Goal: Task Accomplishment & Management: Use online tool/utility

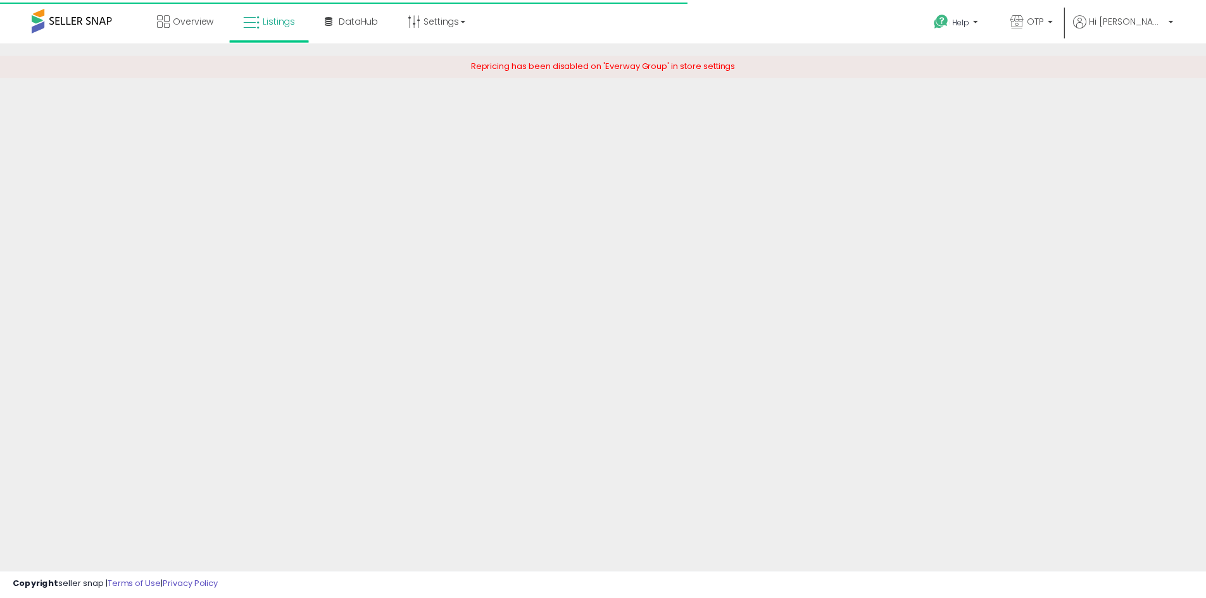
scroll to position [219, 0]
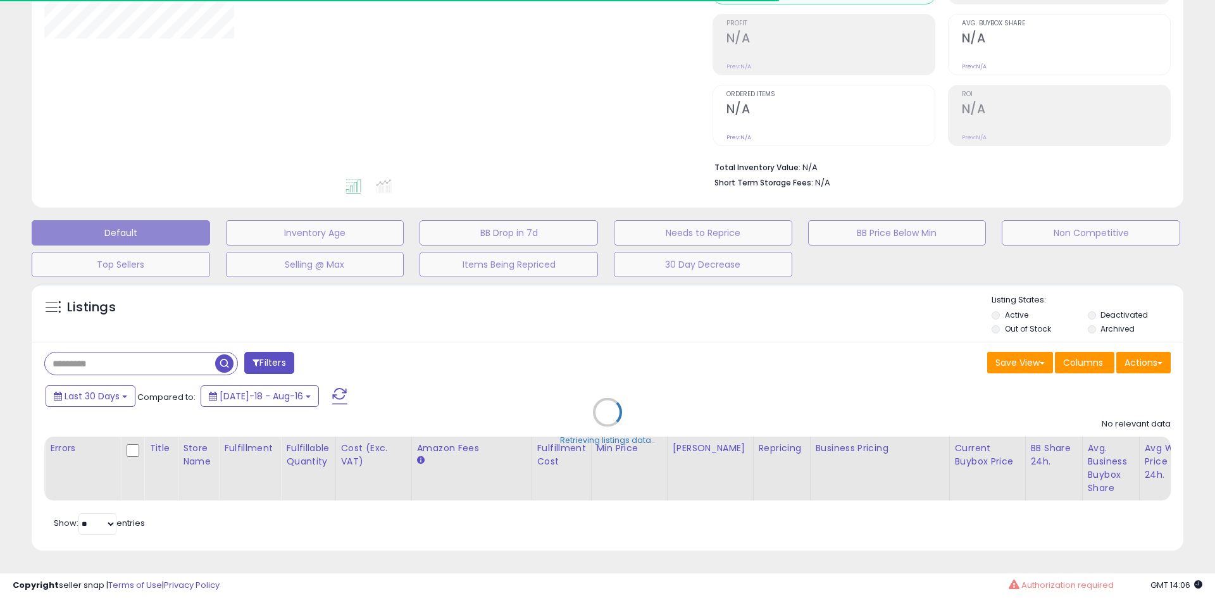
type input "**********"
select select "**"
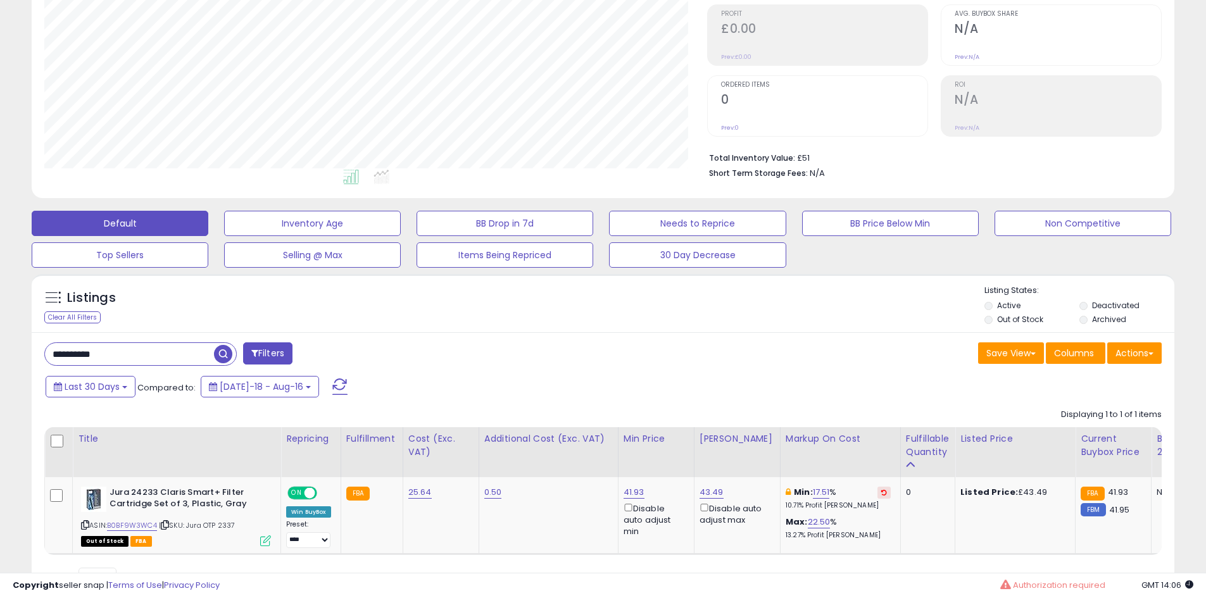
scroll to position [260, 663]
click at [142, 353] on input "**********" at bounding box center [155, 354] width 220 height 22
paste input "text"
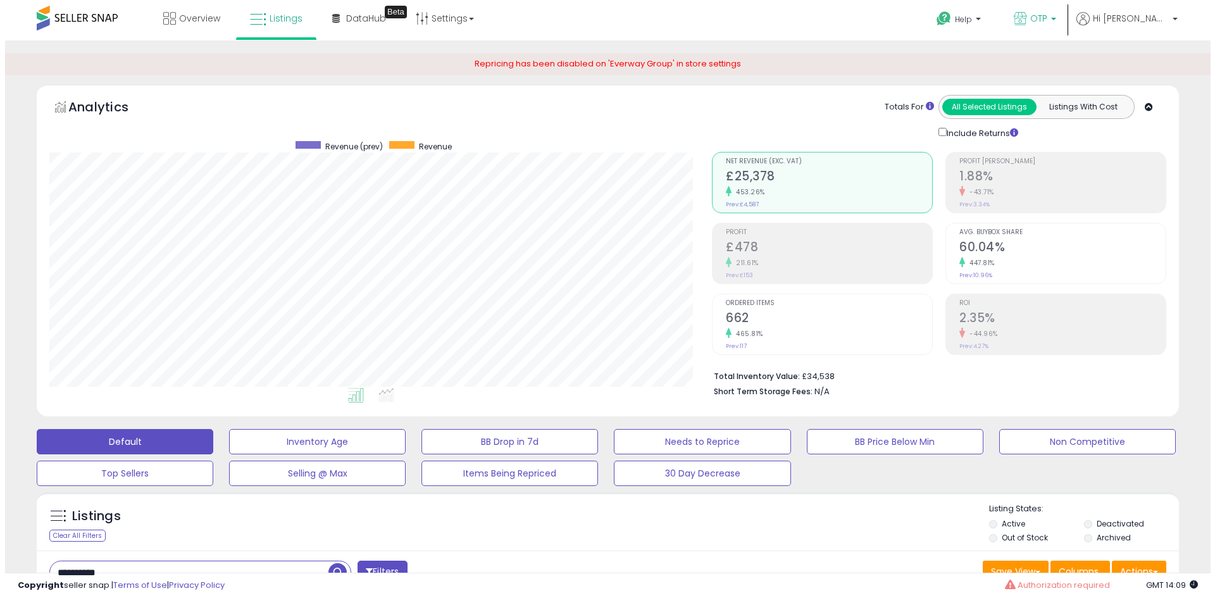
scroll to position [0, 0]
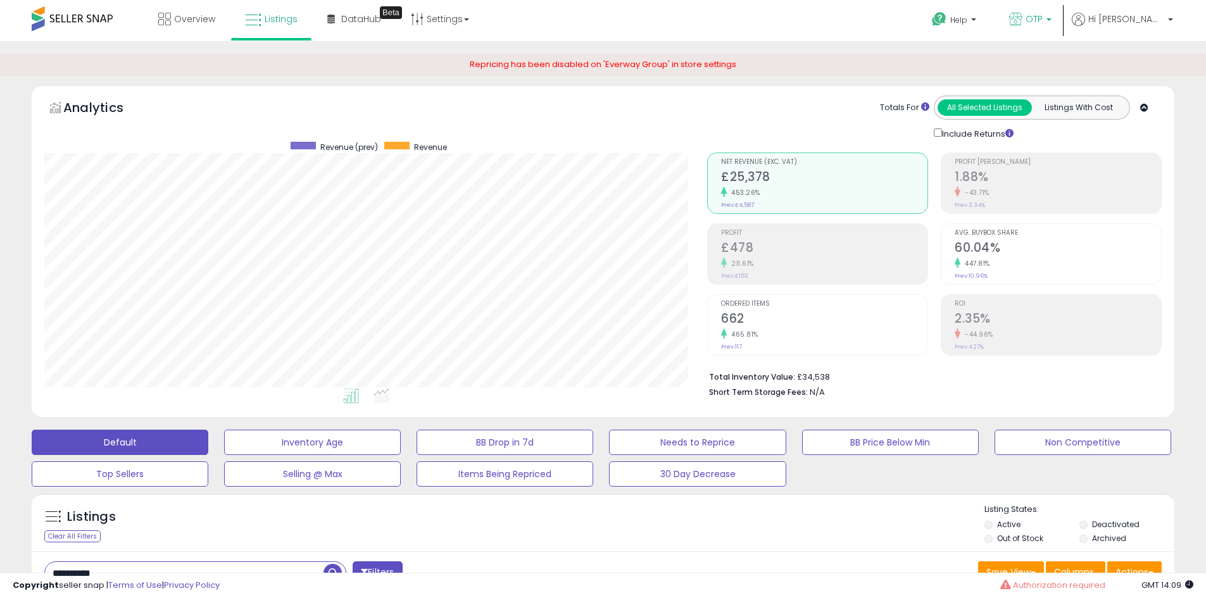
click at [1061, 11] on link "OTP" at bounding box center [1030, 20] width 61 height 41
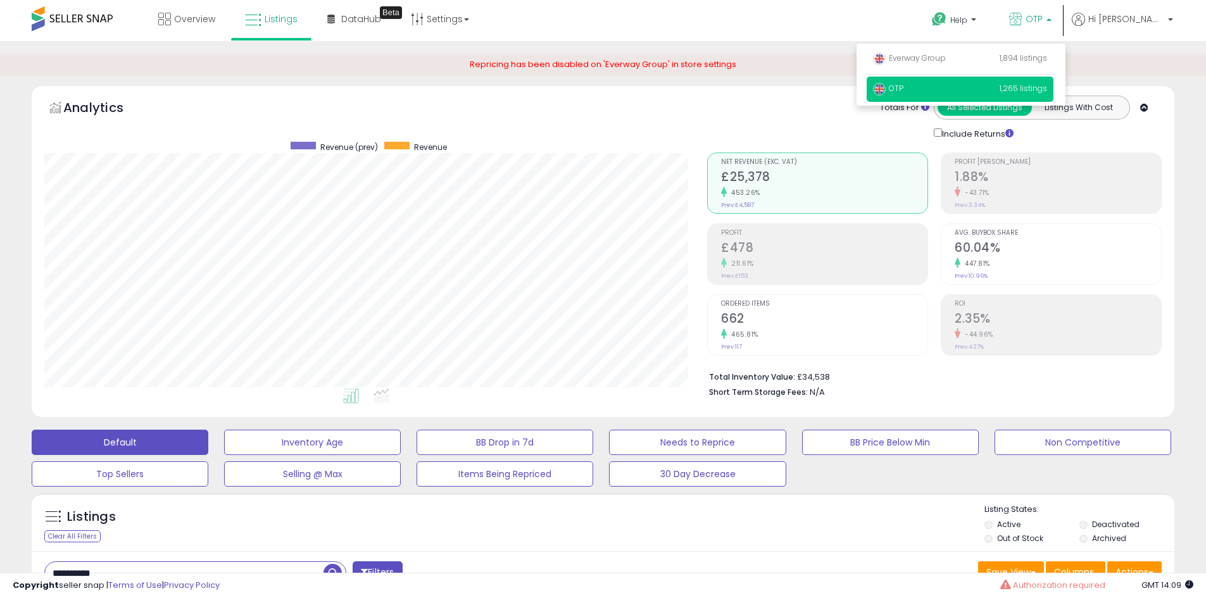
click at [739, 115] on div "Totals For All Selected Listings Listings With Cost Include Returns" at bounding box center [929, 118] width 445 height 45
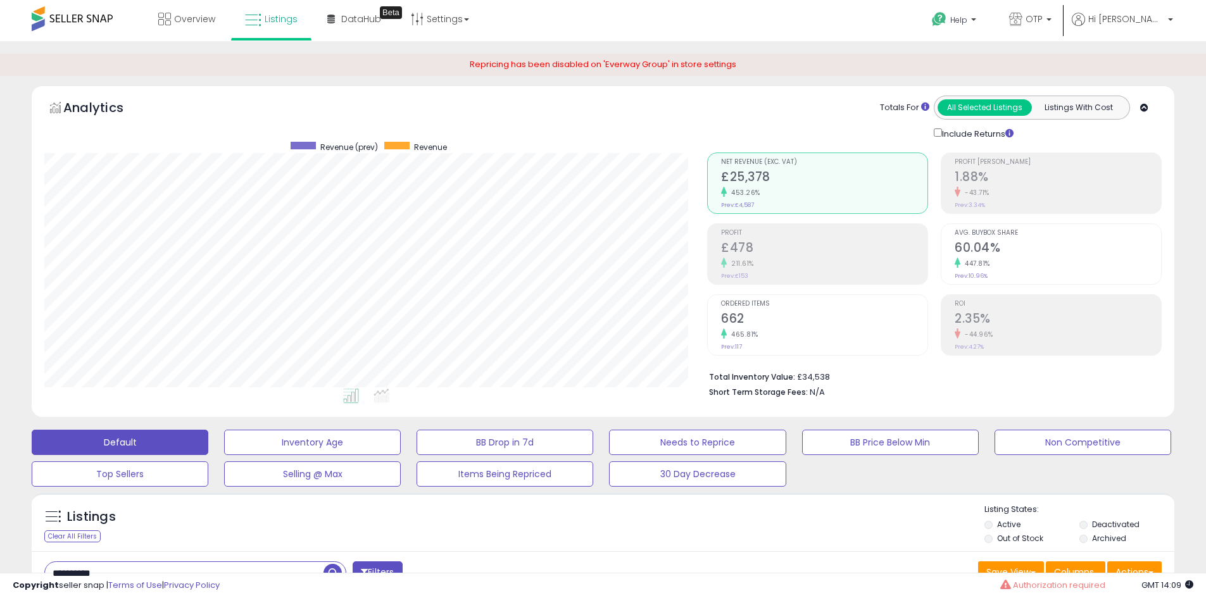
click at [801, 323] on h2 "662" at bounding box center [824, 319] width 206 height 17
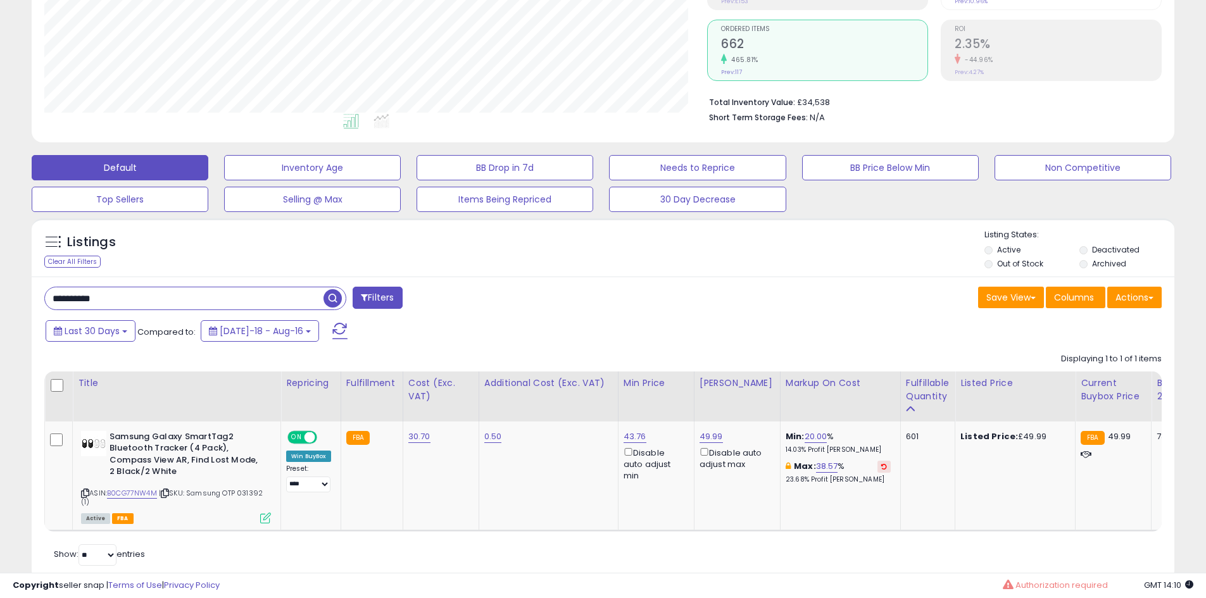
scroll to position [252, 0]
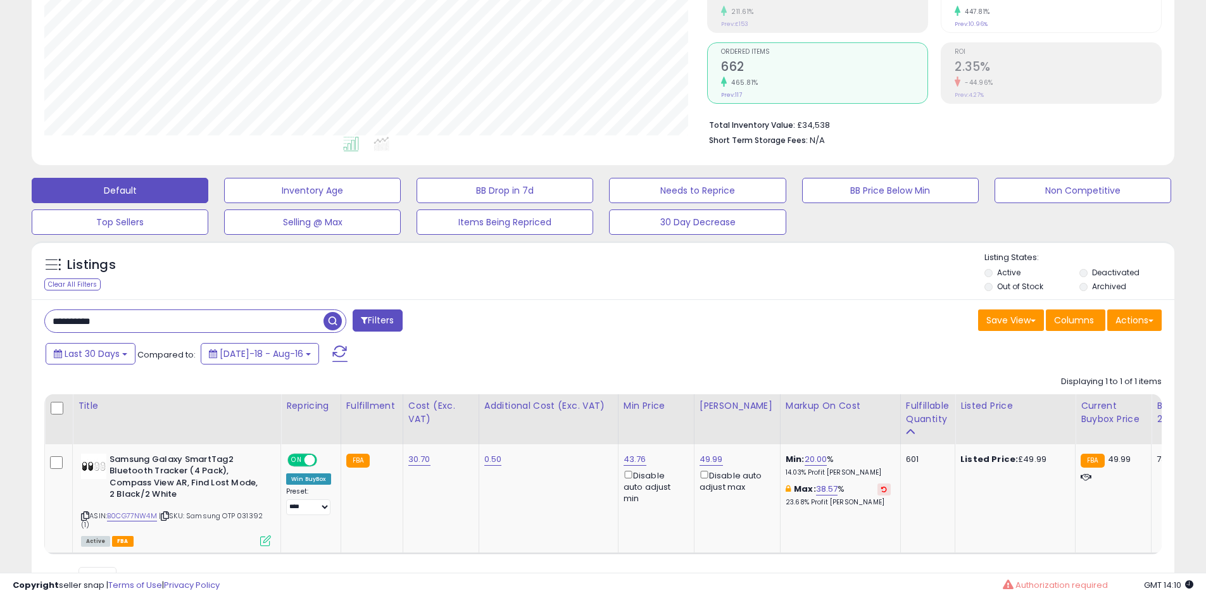
click at [239, 330] on input "**********" at bounding box center [184, 321] width 279 height 22
paste input "text"
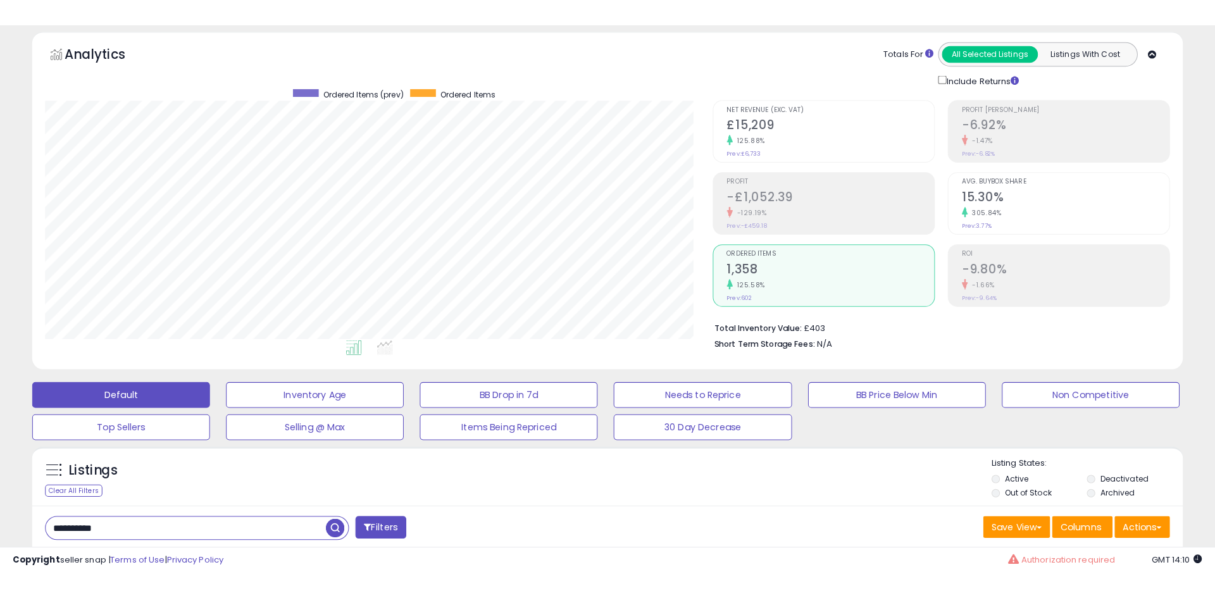
scroll to position [260, 663]
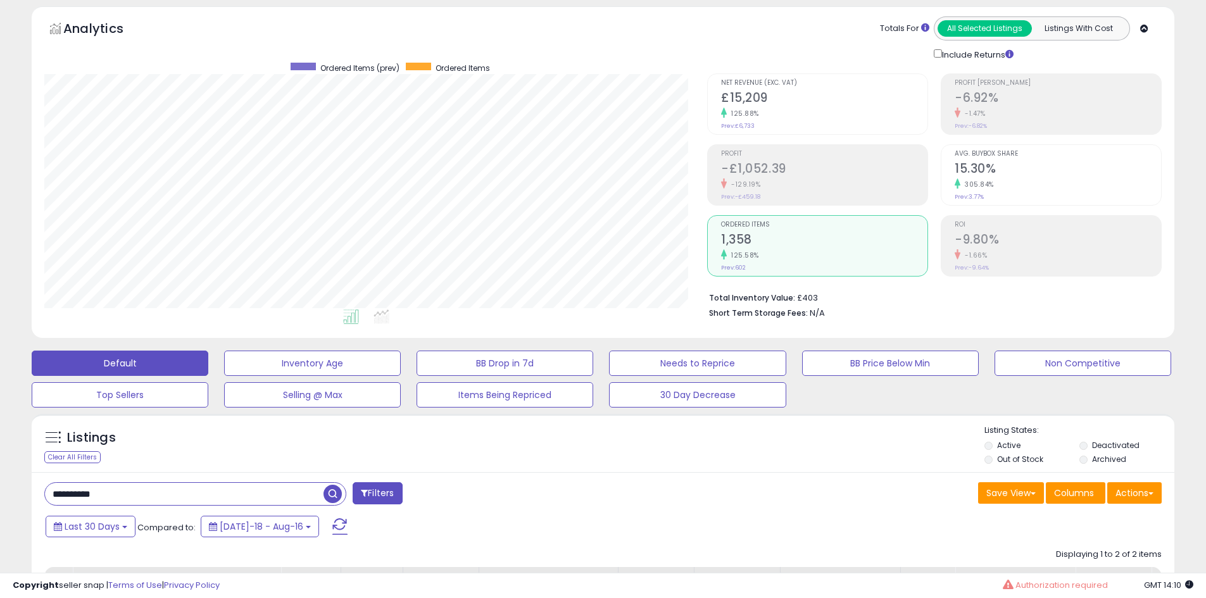
click at [118, 487] on input "**********" at bounding box center [184, 494] width 279 height 22
paste input "text"
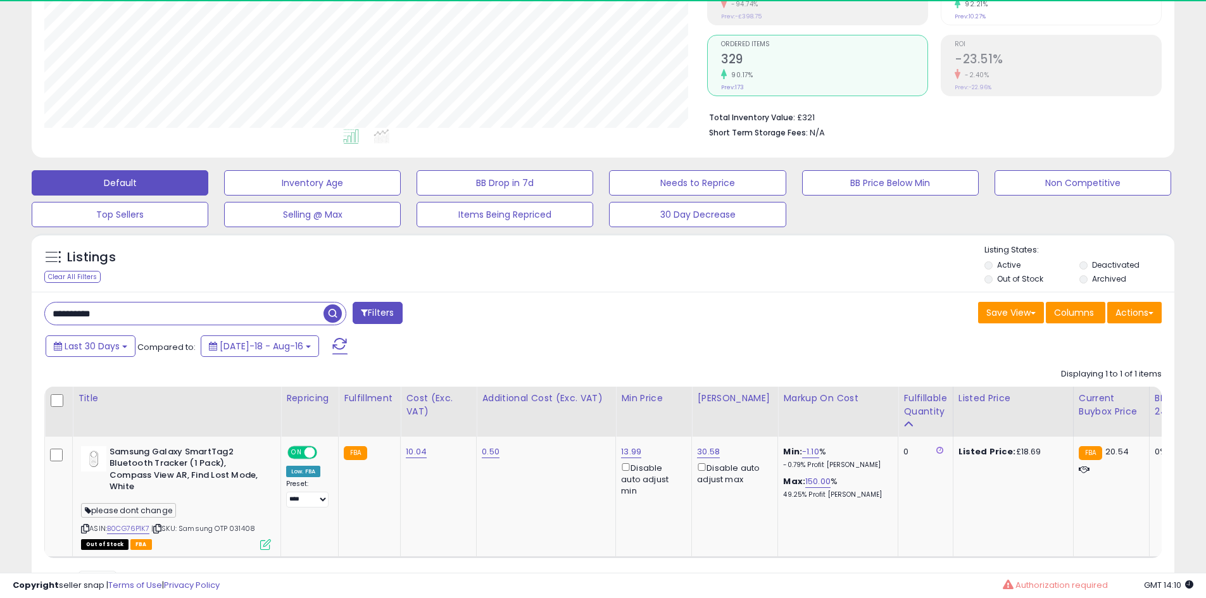
scroll to position [0, 0]
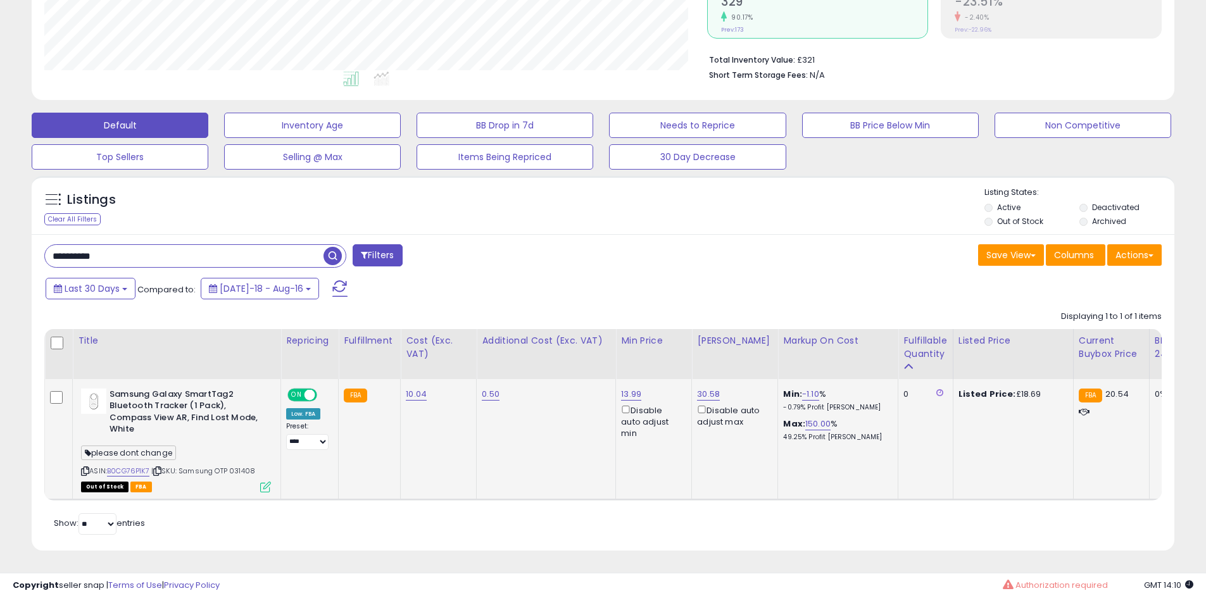
click at [130, 389] on b "Samsung Galaxy SmartTag2 Bluetooth Tracker (1 Pack), Compass View AR, Find Lost…" at bounding box center [187, 414] width 154 height 50
drag, startPoint x: 130, startPoint y: 386, endPoint x: 122, endPoint y: 387, distance: 8.3
click at [122, 389] on b "Samsung Galaxy SmartTag2 Bluetooth Tracker (1 Pack), Compass View AR, Find Lost…" at bounding box center [187, 414] width 154 height 50
copy b "Samsung"
click at [83, 245] on input "**********" at bounding box center [184, 256] width 279 height 22
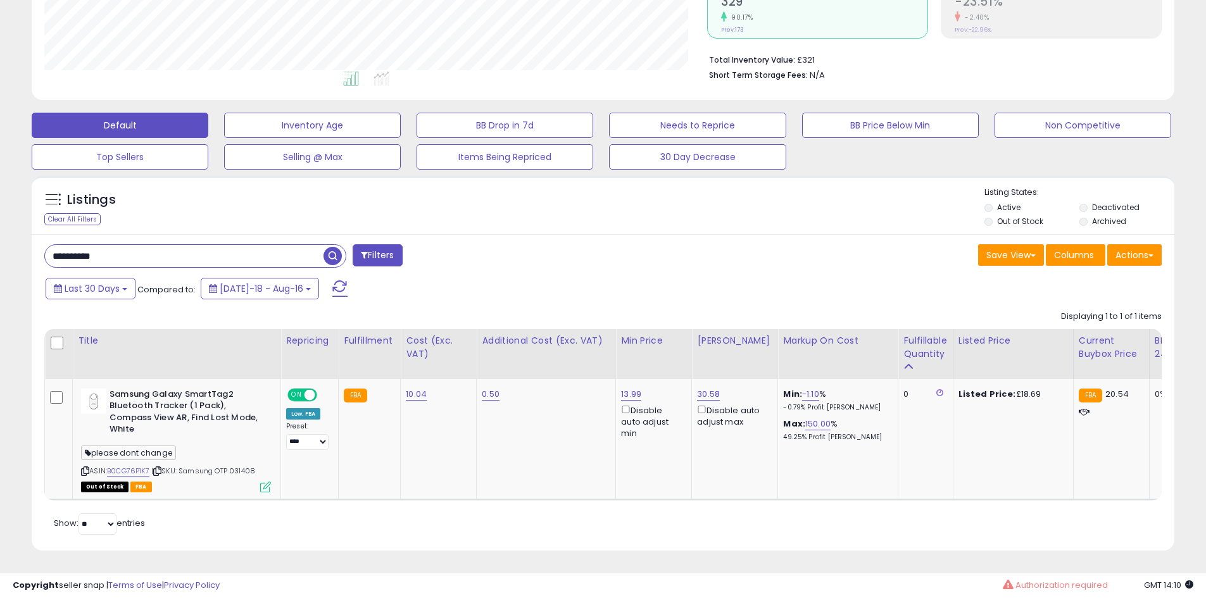
click at [83, 245] on input "**********" at bounding box center [184, 256] width 279 height 22
paste input "text"
type input "*******"
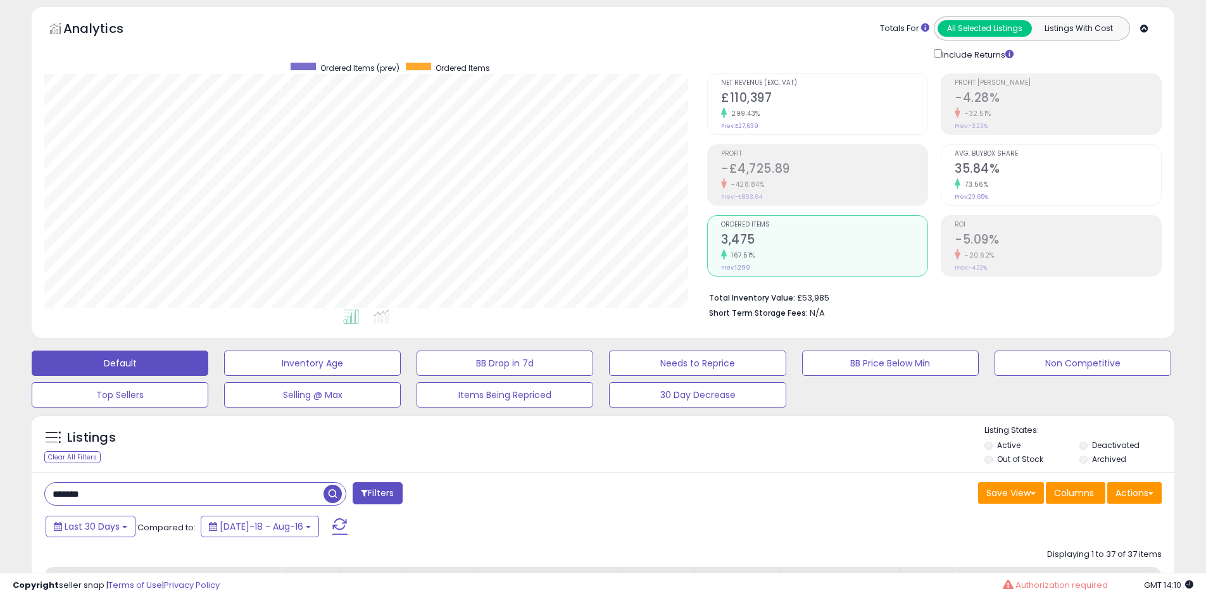
click at [741, 117] on small "299.43%" at bounding box center [744, 113] width 34 height 9
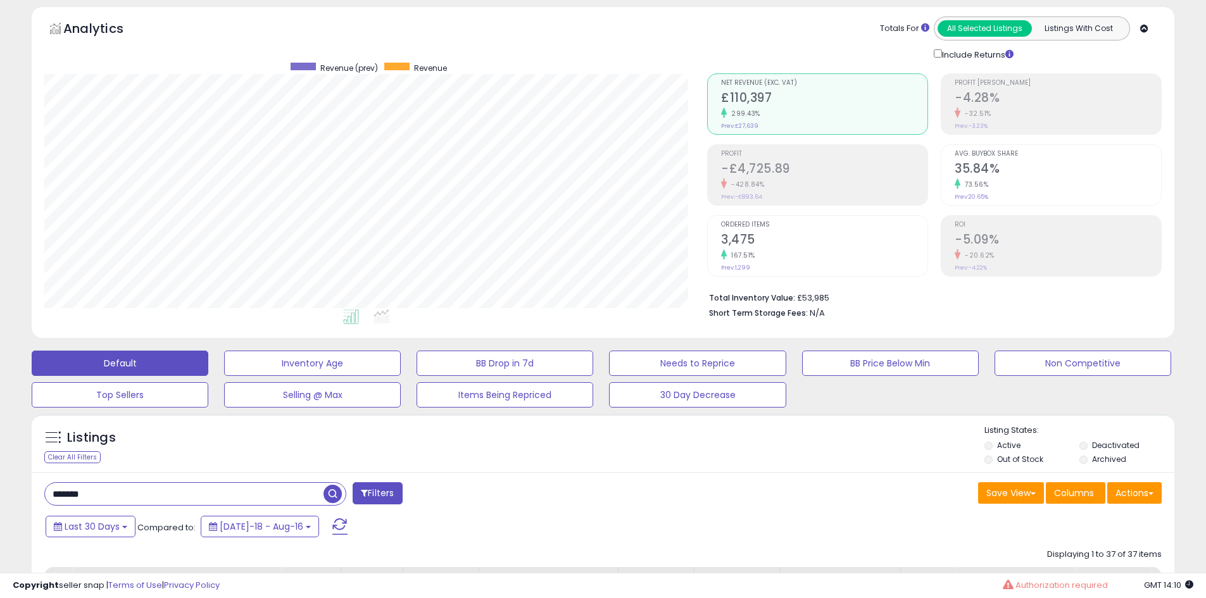
click at [796, 248] on h2 "3,475" at bounding box center [824, 240] width 206 height 17
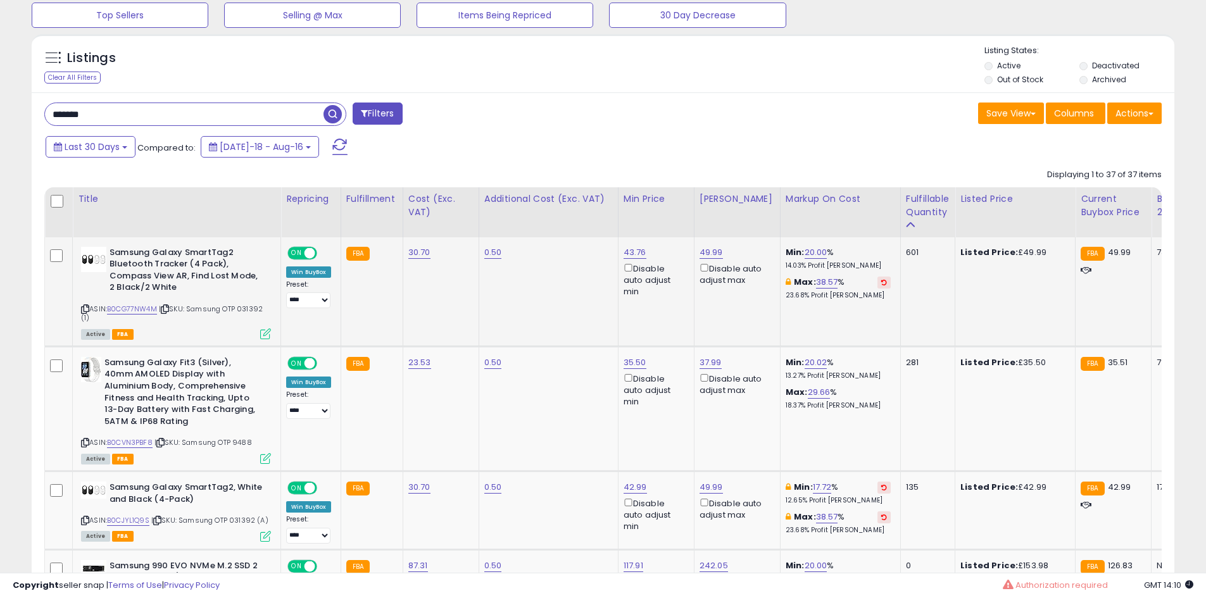
click at [271, 332] on td "Samsung Galaxy SmartTag2 Bluetooth Tracker (4 Pack), Compass View AR, Find Lost…" at bounding box center [177, 292] width 208 height 110
click at [263, 335] on icon at bounding box center [265, 334] width 11 height 11
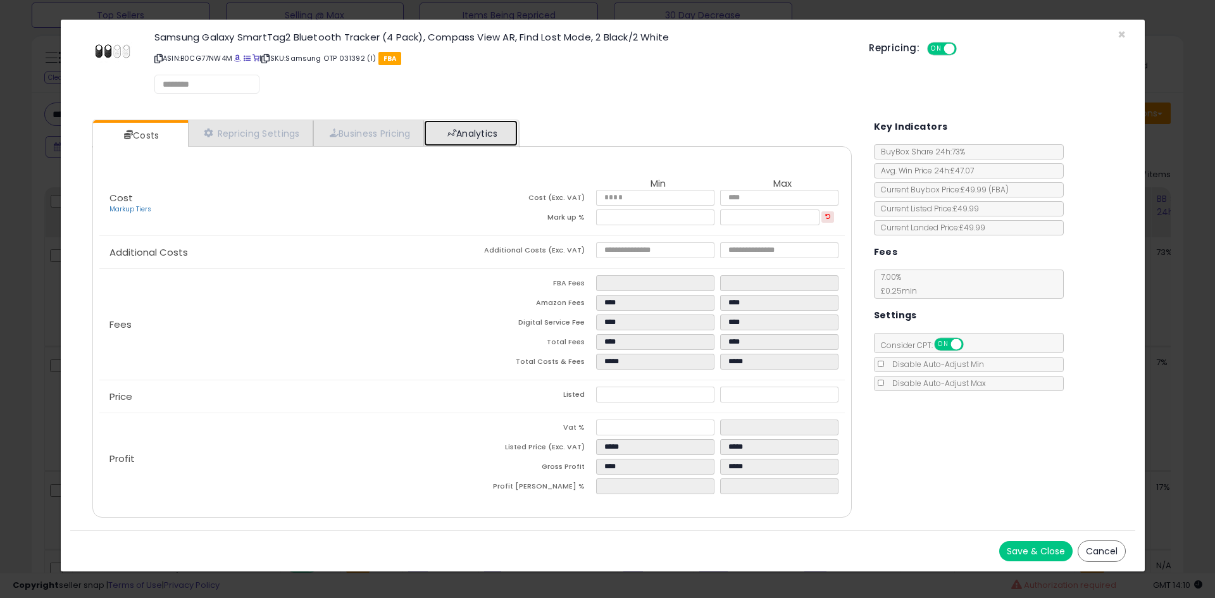
click at [486, 131] on link "Analytics" at bounding box center [471, 133] width 94 height 26
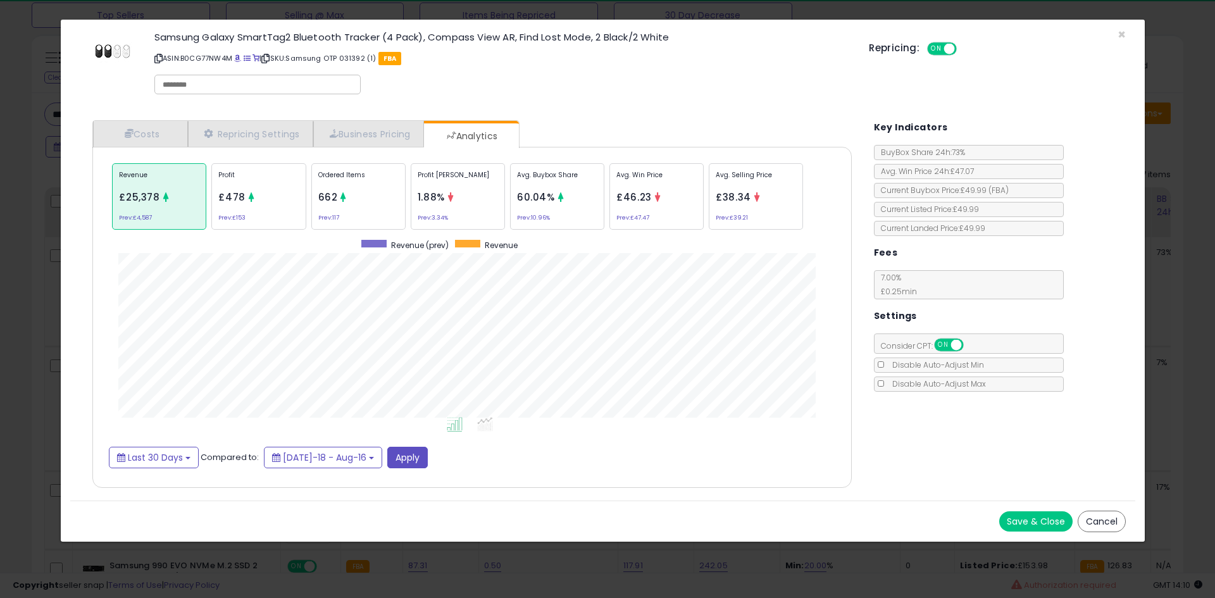
click at [369, 187] on p "Ordered Items" at bounding box center [358, 179] width 80 height 19
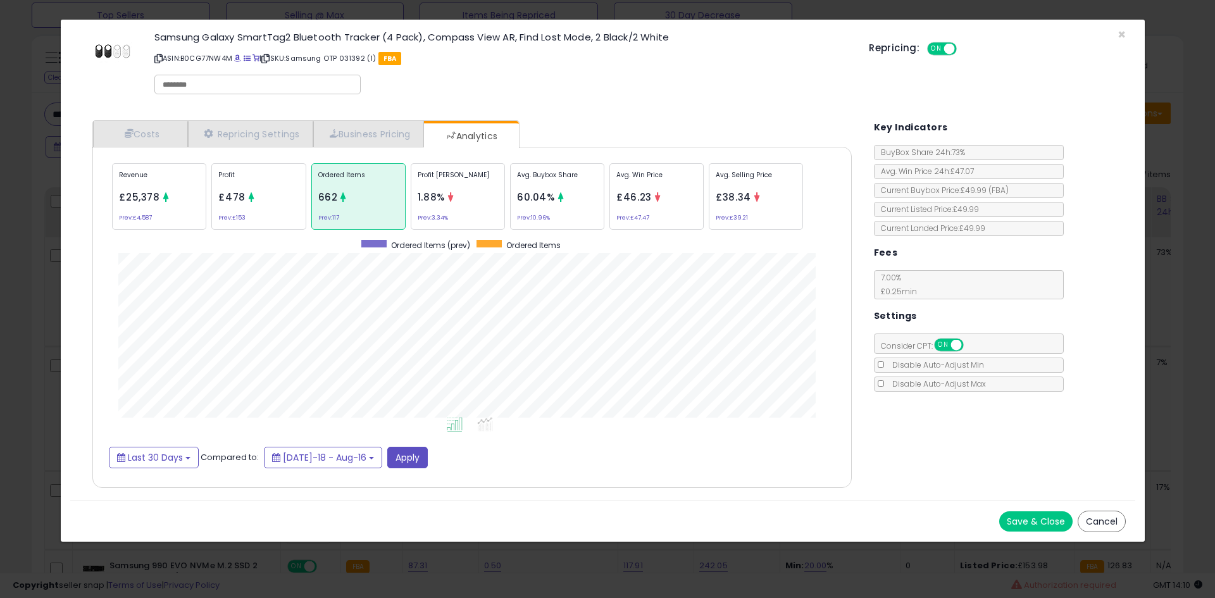
click at [0, 318] on div "× Close Samsung Galaxy SmartTag2 Bluetooth Tracker (4 Pack), Compass View AR, F…" at bounding box center [607, 299] width 1215 height 598
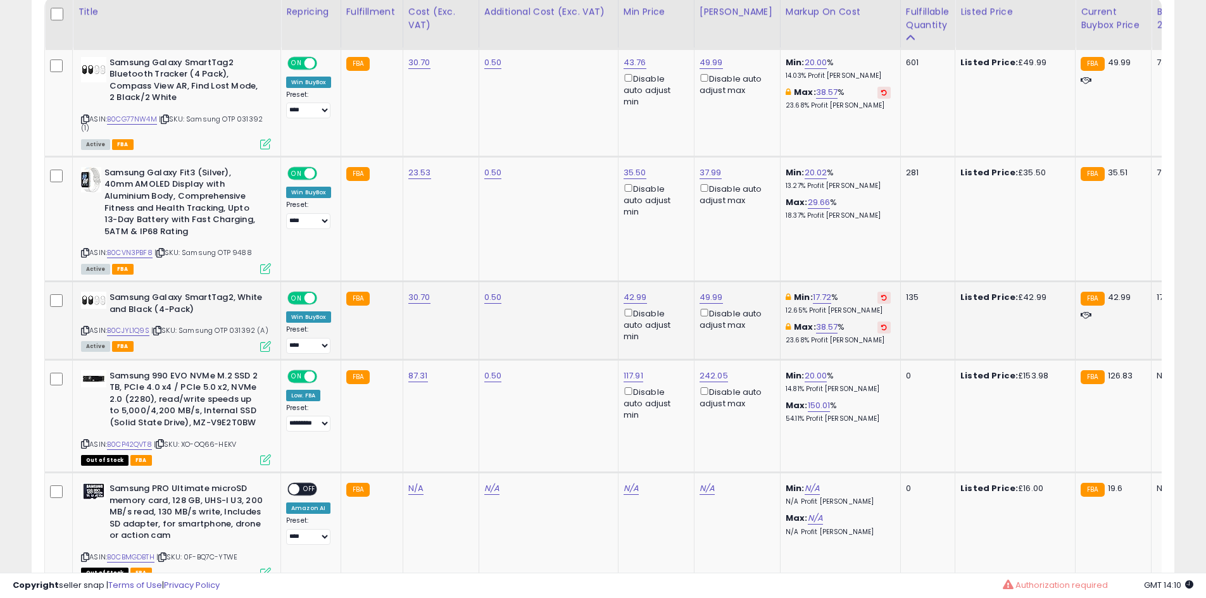
click at [263, 348] on icon at bounding box center [265, 346] width 11 height 11
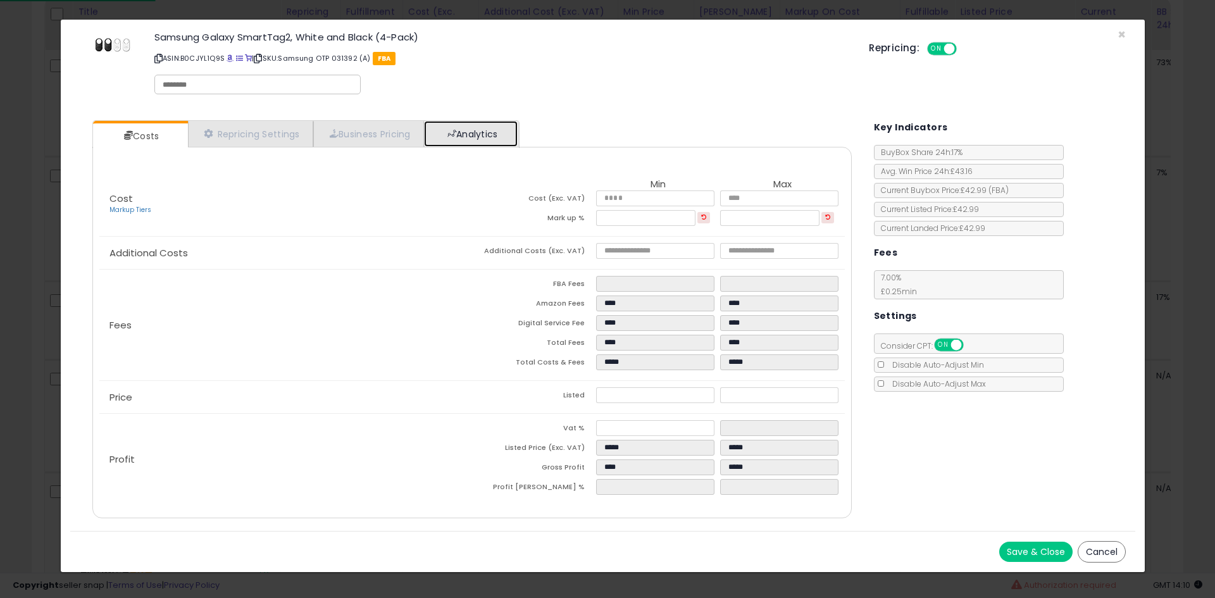
click at [492, 127] on link "Analytics" at bounding box center [471, 134] width 94 height 26
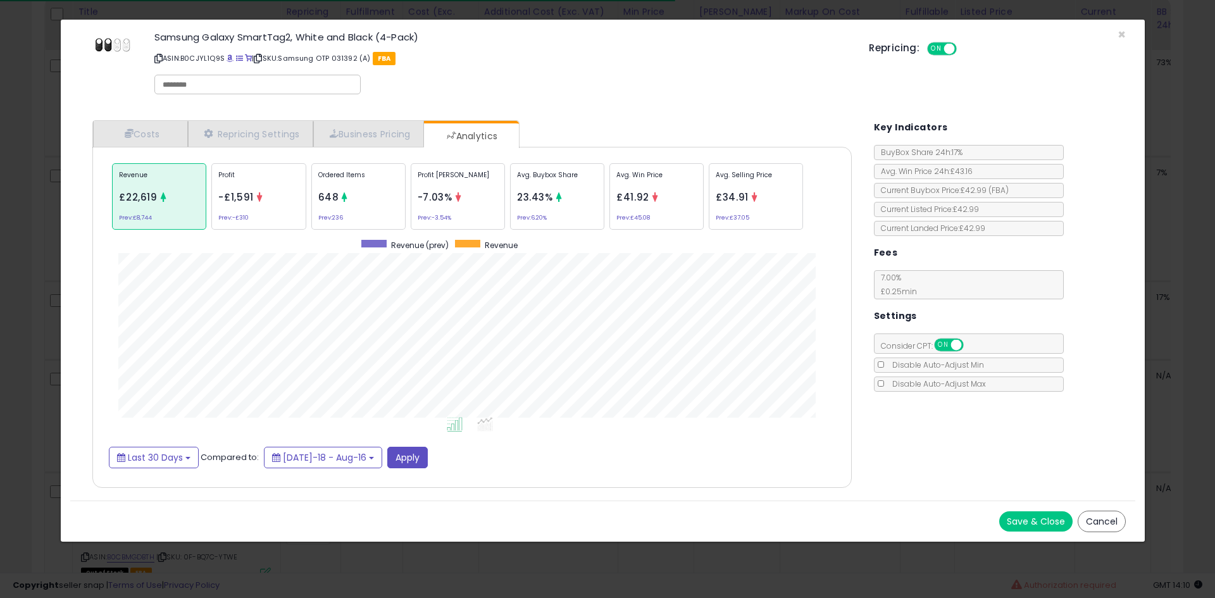
click at [362, 194] on div "Ordered Items 648 Prev: 236" at bounding box center [358, 196] width 94 height 66
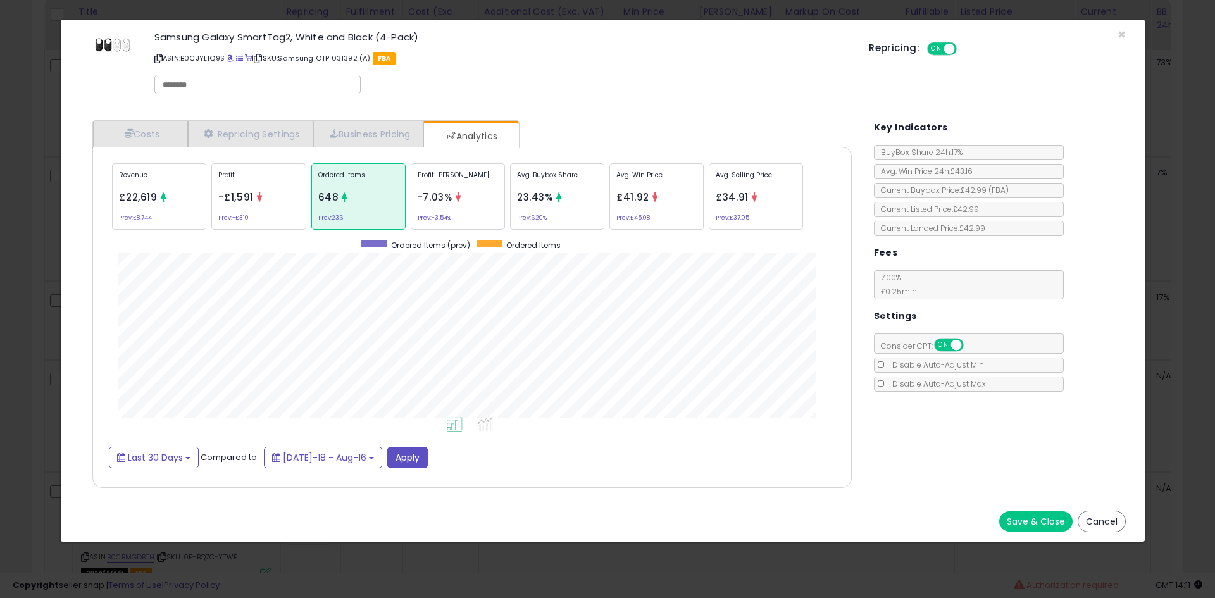
click at [161, 60] on icon at bounding box center [158, 58] width 8 height 7
click at [0, 275] on div "× Close Samsung Galaxy SmartTag2, White and Black (4-Pack) ASIN: B0CJYL1Q9S | S…" at bounding box center [607, 299] width 1215 height 598
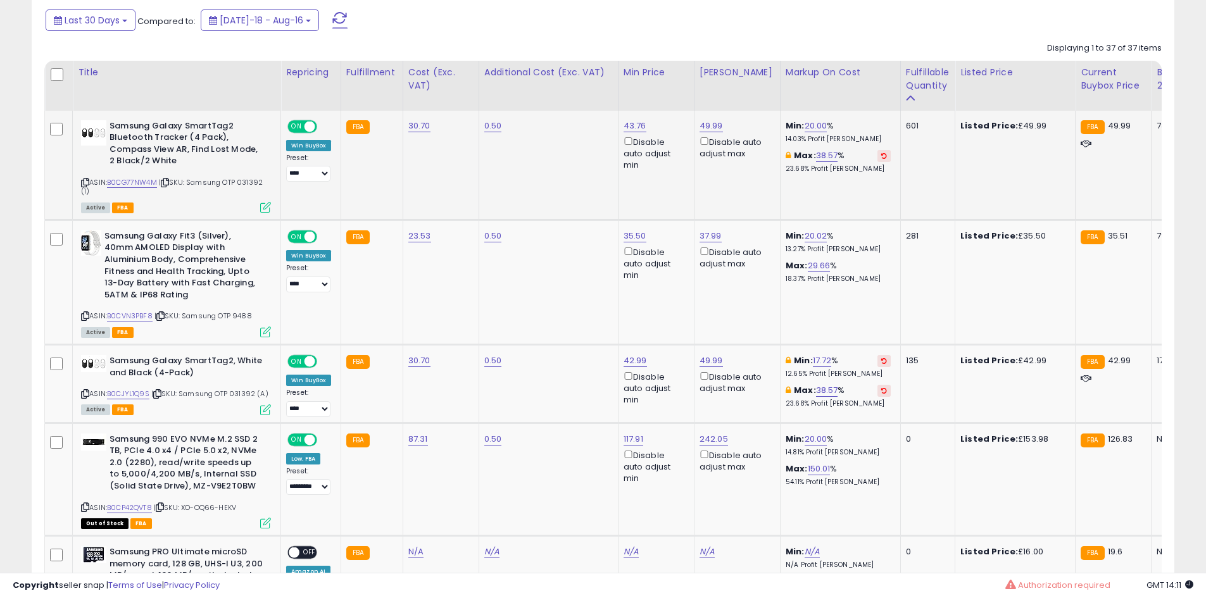
click at [263, 206] on icon at bounding box center [265, 207] width 11 height 11
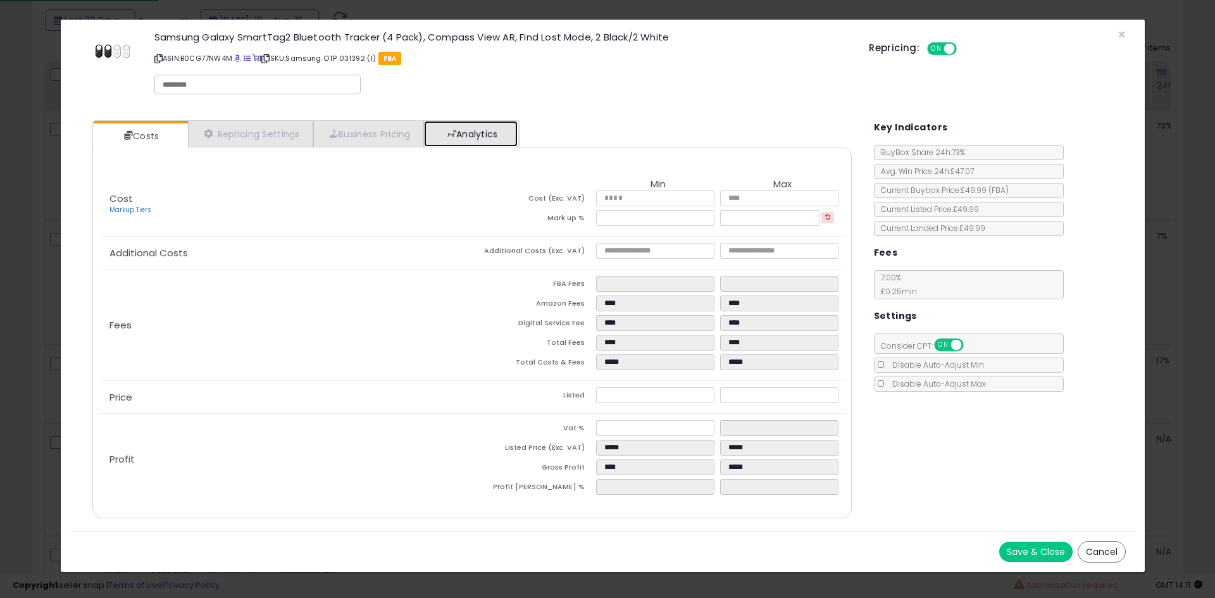
click at [479, 127] on link "Analytics" at bounding box center [471, 134] width 94 height 26
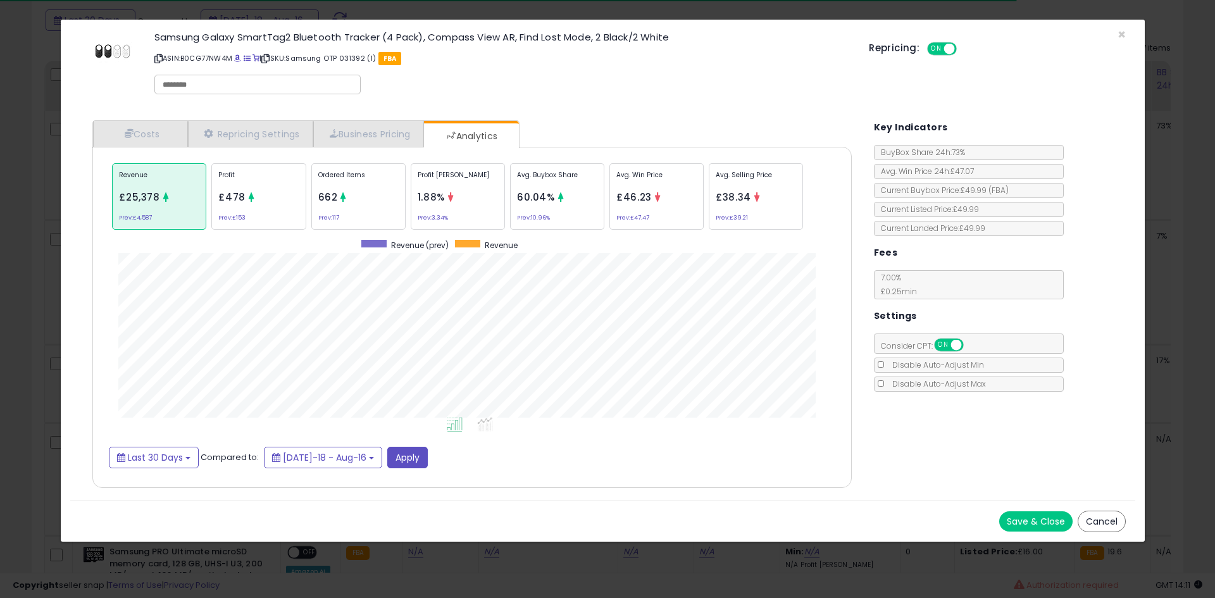
click at [157, 57] on icon at bounding box center [158, 58] width 8 height 7
click at [158, 58] on icon at bounding box center [158, 58] width 8 height 7
click at [32, 151] on div "× Close Samsung Galaxy SmartTag2 Bluetooth Tracker (4 Pack), Compass View AR, F…" at bounding box center [607, 299] width 1215 height 598
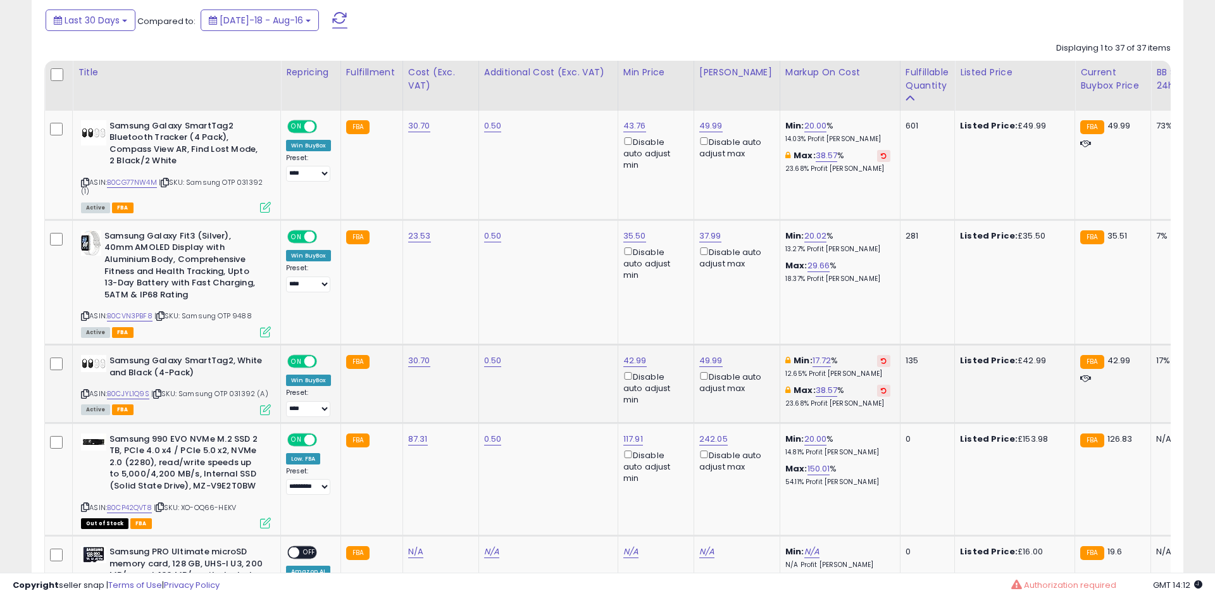
scroll to position [632785, 632381]
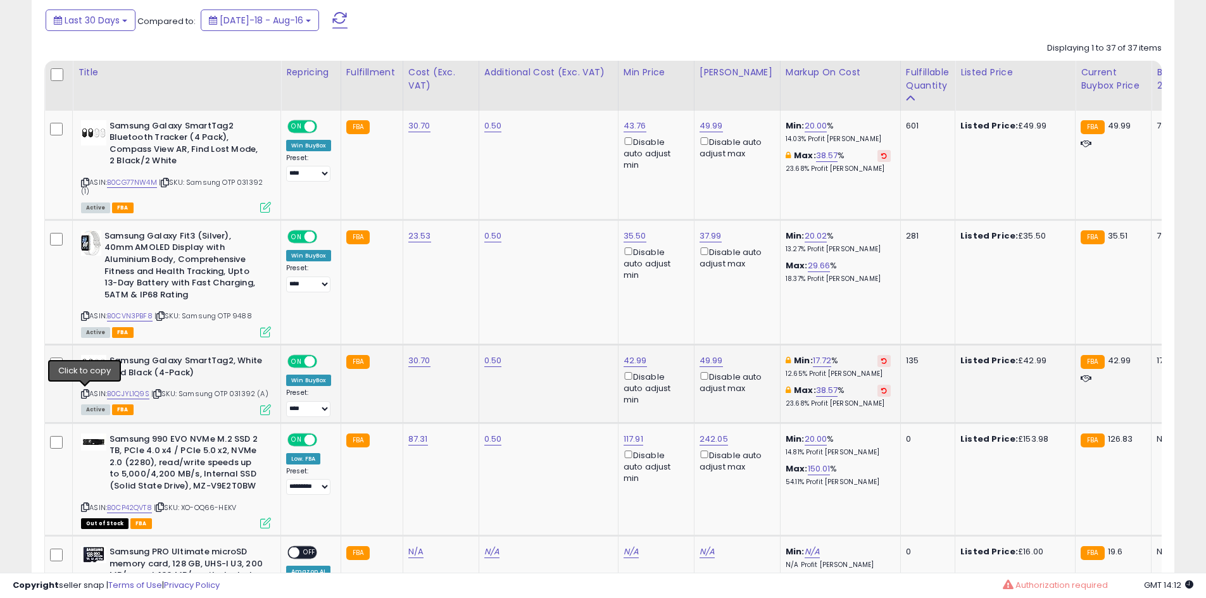
click at [86, 396] on icon at bounding box center [85, 394] width 8 height 7
click at [266, 411] on icon at bounding box center [265, 410] width 11 height 11
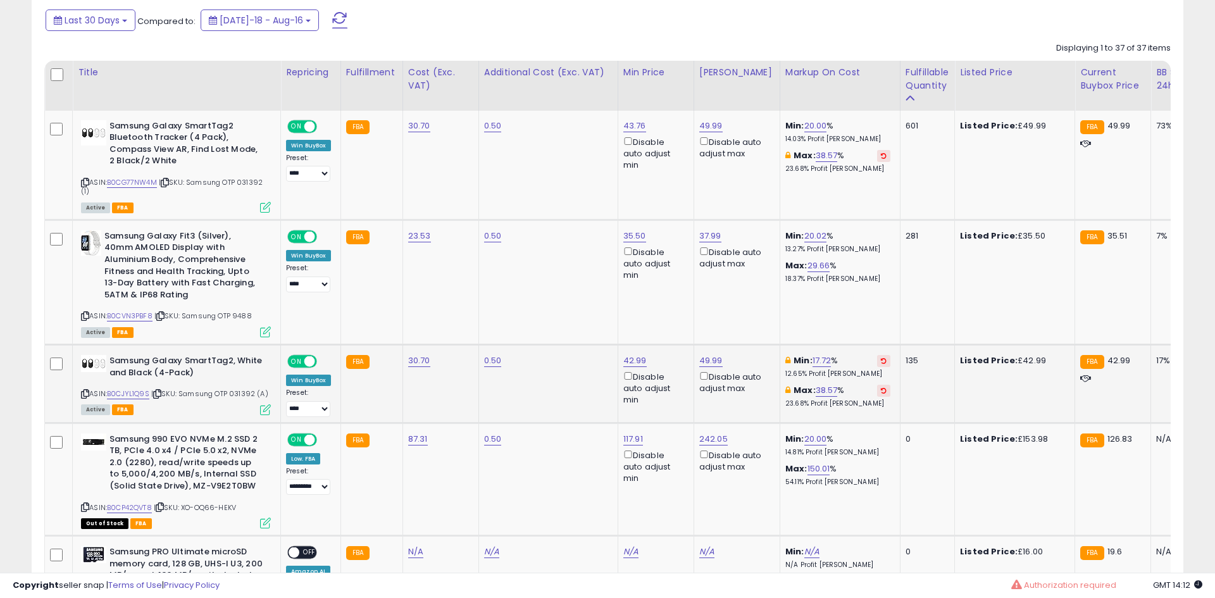
scroll to position [260, 668]
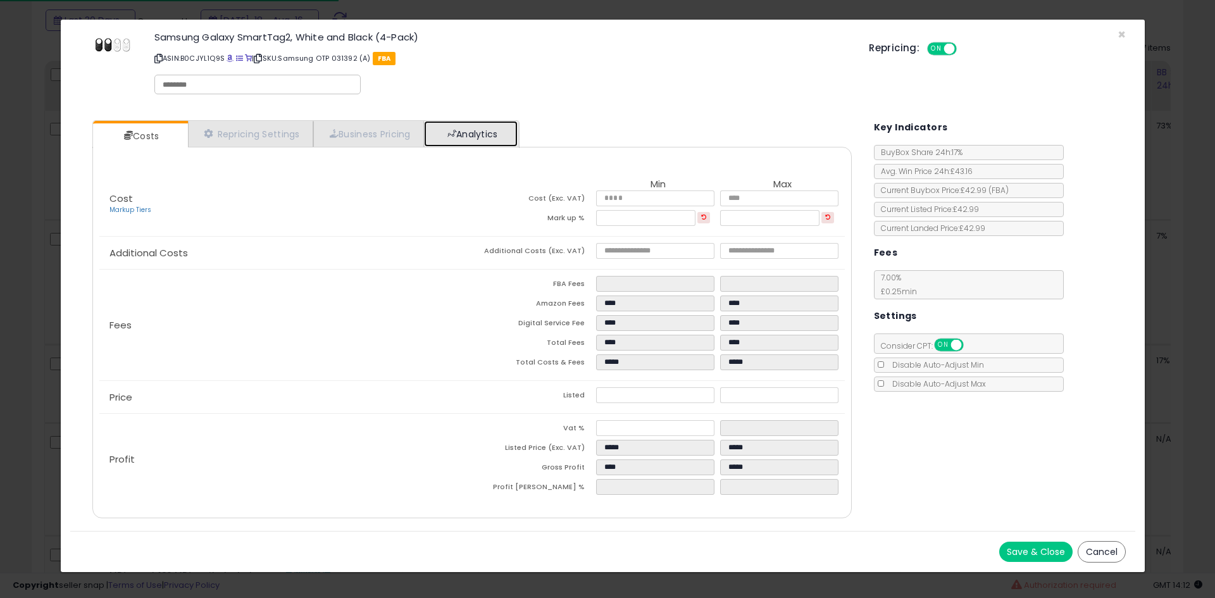
click at [472, 132] on link "Analytics" at bounding box center [471, 134] width 94 height 26
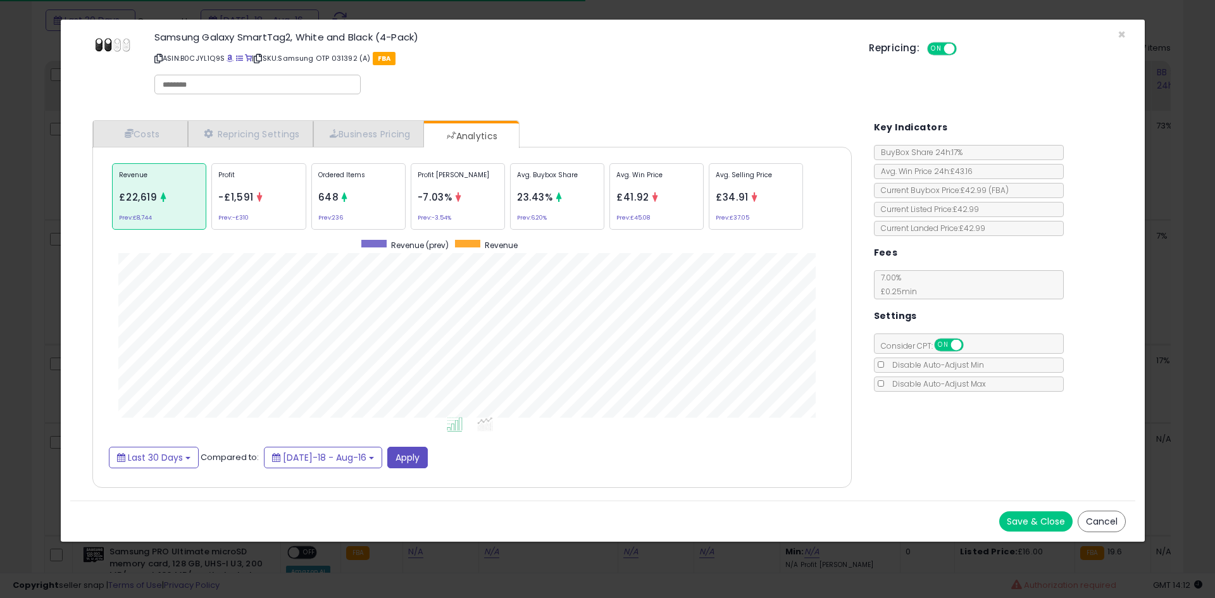
scroll to position [389, 785]
click at [350, 221] on div "Ordered Items 648 Prev: 236" at bounding box center [358, 196] width 94 height 66
